Goal: Task Accomplishment & Management: Manage account settings

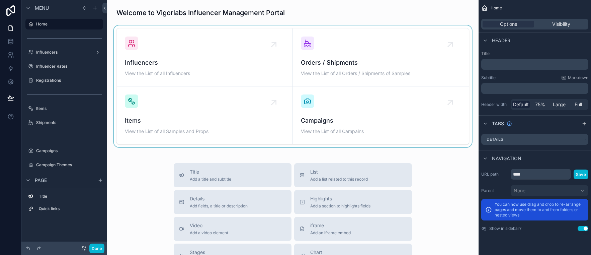
click at [174, 72] on div "scrollable content" at bounding box center [292, 85] width 361 height 121
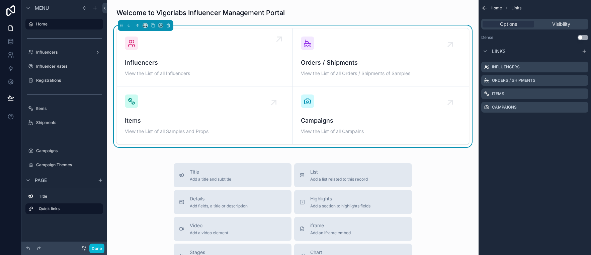
click at [175, 74] on span "View the List of all Influencers" at bounding box center [205, 73] width 160 height 7
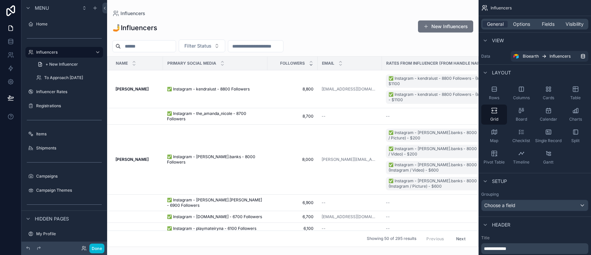
click at [144, 47] on div "scrollable content" at bounding box center [292, 127] width 371 height 255
click at [144, 46] on input "scrollable content" at bounding box center [148, 45] width 55 height 9
type input "**********"
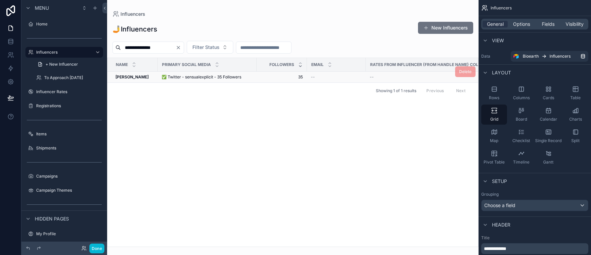
click at [189, 75] on span "✅ Twitter - sensualexplicit - 35 Followers" at bounding box center [202, 76] width 80 height 5
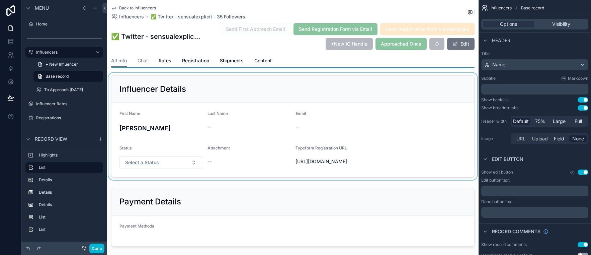
scroll to position [146, 0]
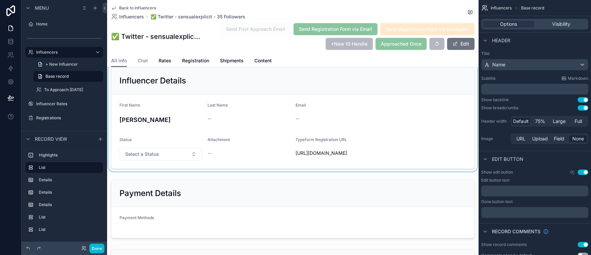
click at [360, 171] on div "scrollable content" at bounding box center [292, 117] width 371 height 107
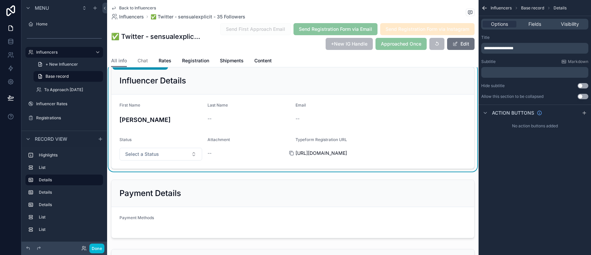
click at [291, 155] on icon "scrollable content" at bounding box center [291, 153] width 3 height 3
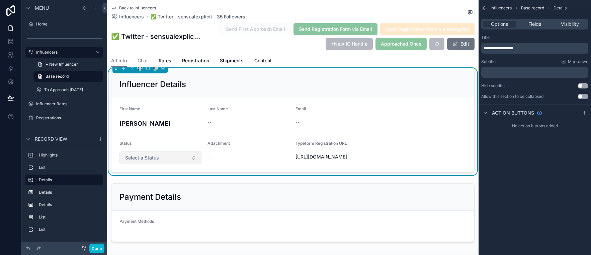
click at [192, 163] on button "Select a Status" at bounding box center [160, 157] width 83 height 13
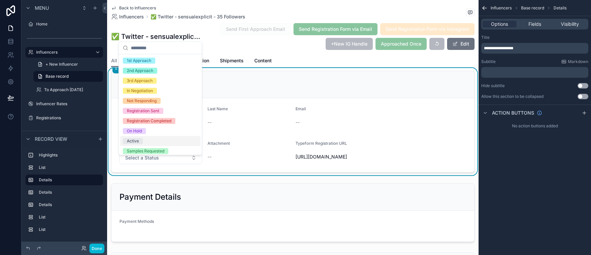
scroll to position [8, 0]
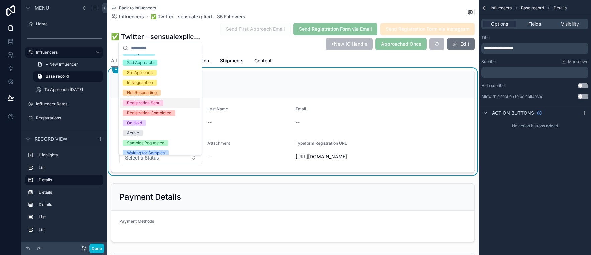
click at [156, 106] on div "Registration Sent" at bounding box center [160, 103] width 80 height 10
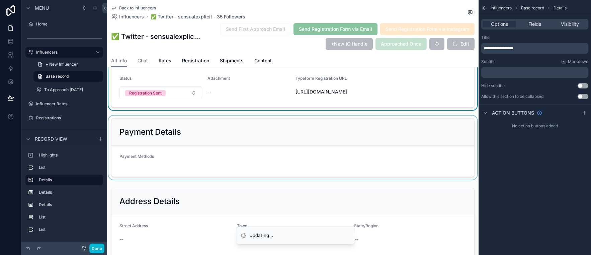
scroll to position [224, 0]
